Goal: Find specific page/section: Find specific page/section

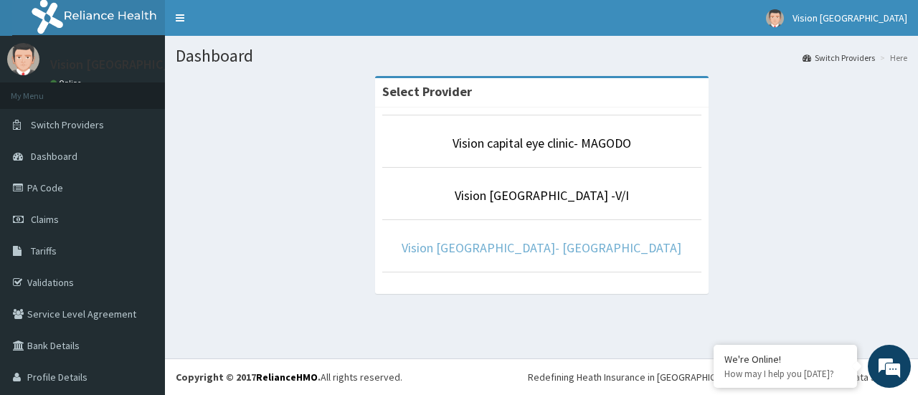
click at [538, 249] on link "Vision [GEOGRAPHIC_DATA]- [GEOGRAPHIC_DATA]" at bounding box center [541, 247] width 280 height 16
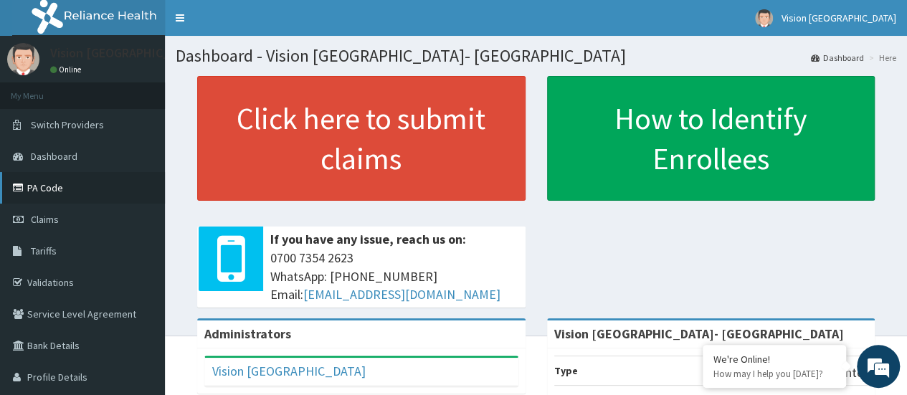
click at [69, 189] on link "PA Code" at bounding box center [82, 188] width 165 height 32
